Goal: Task Accomplishment & Management: Complete application form

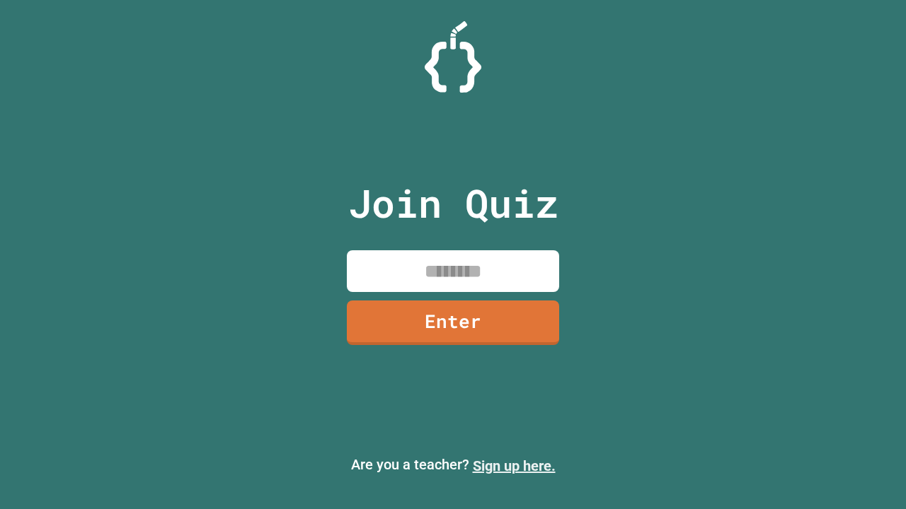
click at [514, 466] on link "Sign up here." at bounding box center [514, 466] width 83 height 17
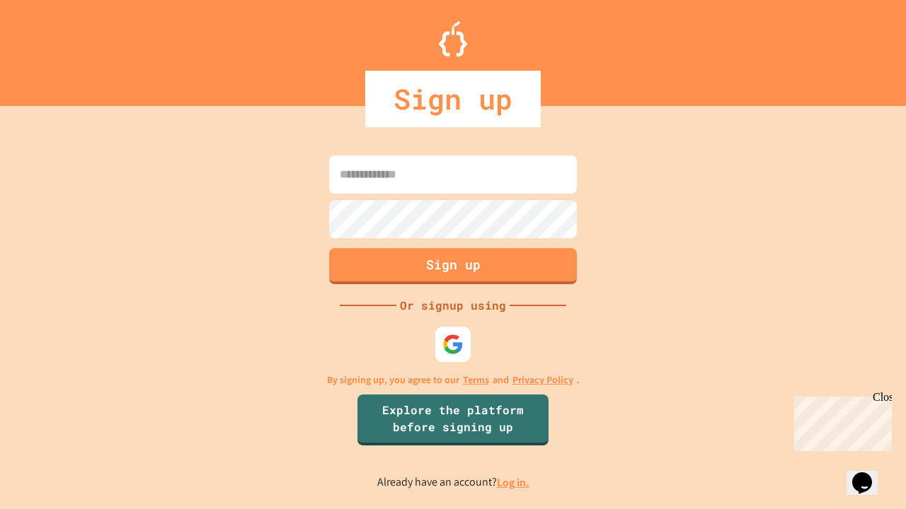
click at [514, 482] on link "Log in." at bounding box center [513, 482] width 33 height 15
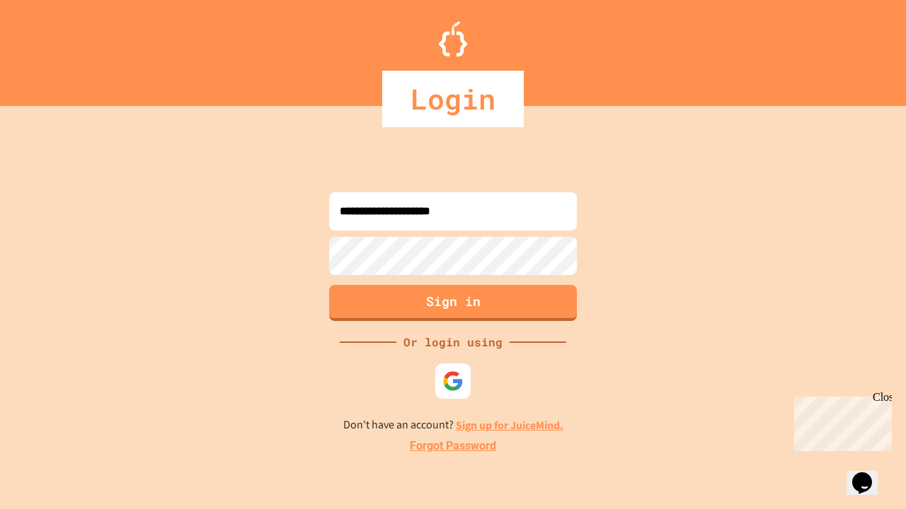
type input "**********"
